Goal: Transaction & Acquisition: Purchase product/service

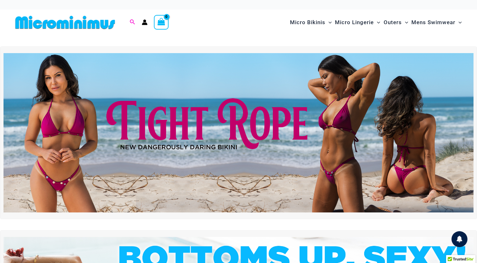
click at [130, 22] on icon "Search icon link" at bounding box center [132, 22] width 5 height 6
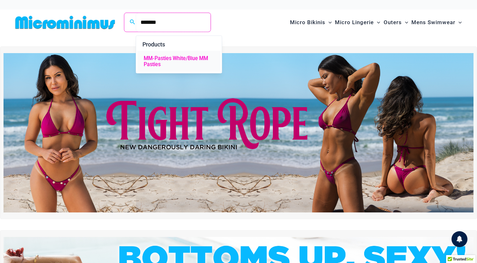
type input "*******"
click at [158, 59] on span "MM-Pasties White/Blue MM Pasties" at bounding box center [179, 62] width 70 height 12
